Goal: Navigation & Orientation: Go to known website

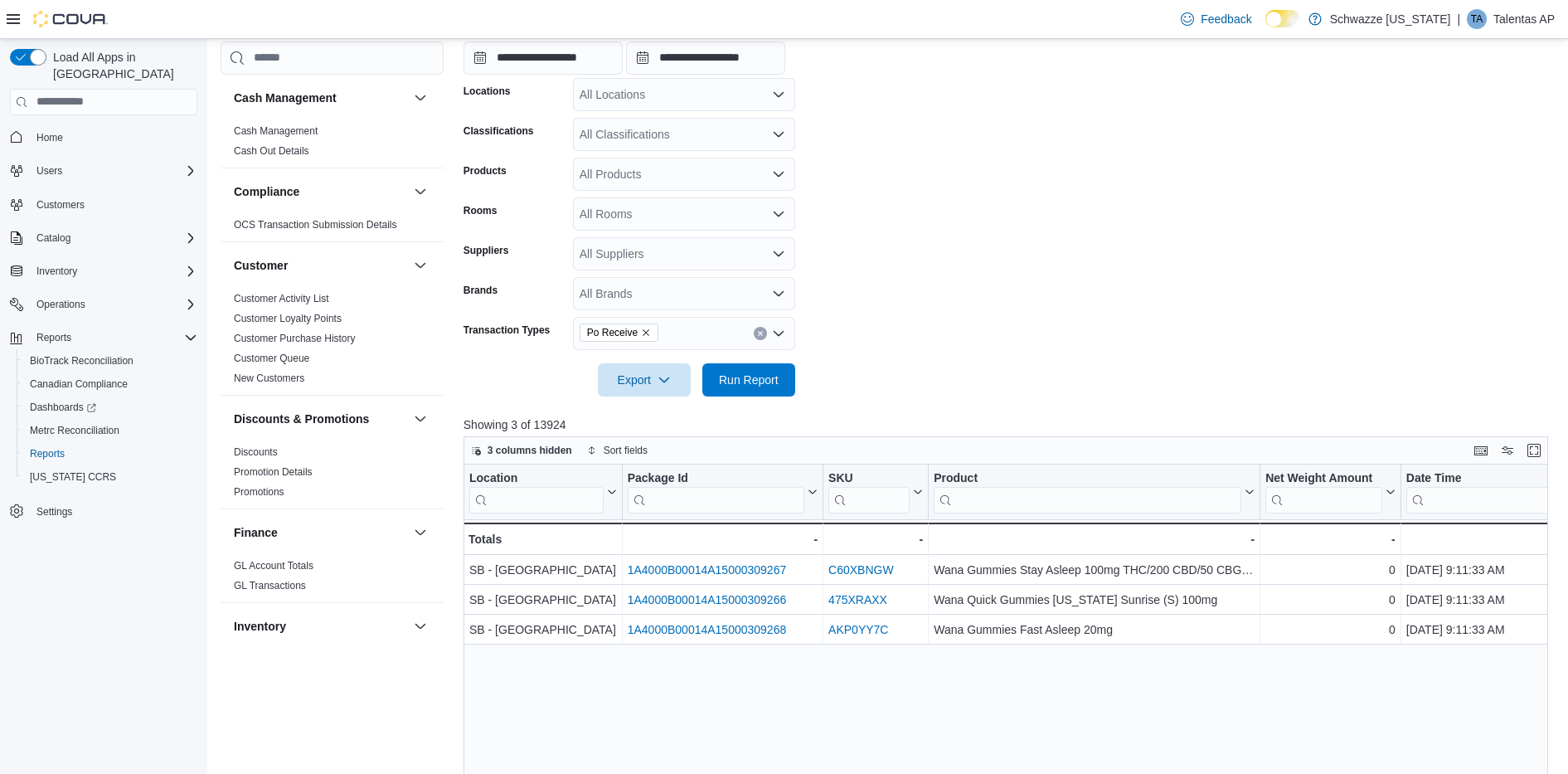
scroll to position [0, 356]
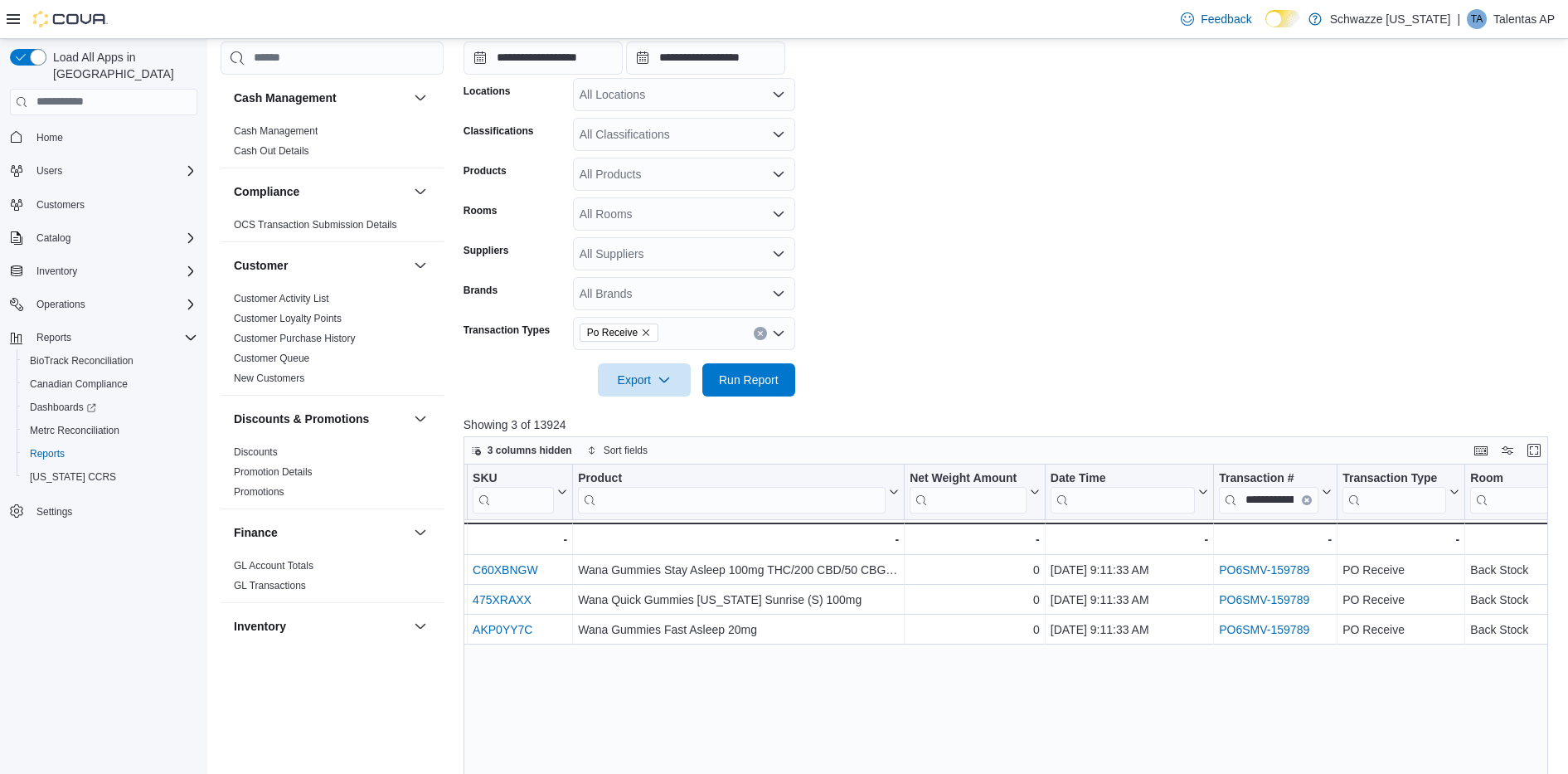
click at [1487, 18] on div "TA" at bounding box center [1477, 19] width 20 height 20
click at [1435, 156] on span "Sign Out" at bounding box center [1448, 162] width 45 height 17
